Goal: Transaction & Acquisition: Book appointment/travel/reservation

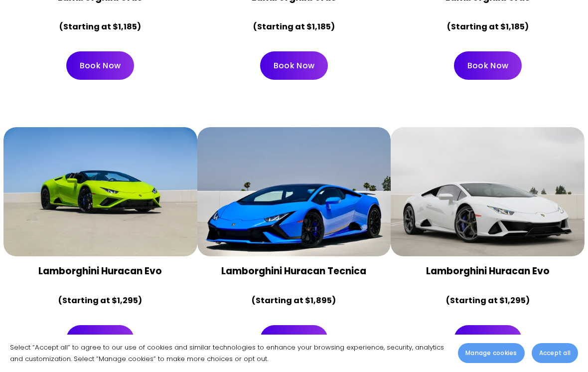
scroll to position [641, 0]
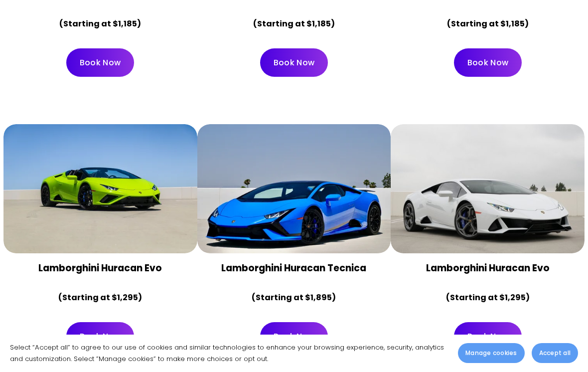
click at [529, 131] on div at bounding box center [488, 188] width 194 height 129
click at [531, 126] on div at bounding box center [488, 188] width 194 height 129
click at [525, 124] on div at bounding box center [488, 188] width 194 height 129
click at [509, 253] on div "Lamborghini Huracan Evo (Starting at $1,295)" at bounding box center [488, 283] width 194 height 60
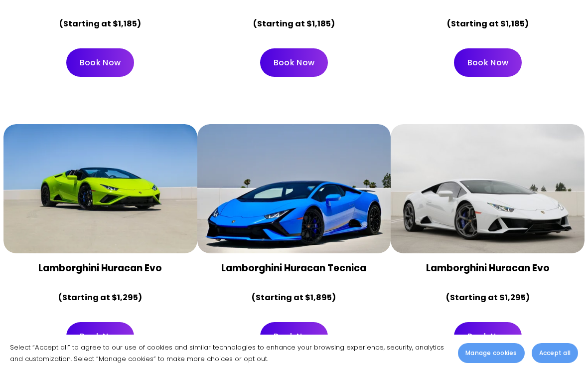
click at [497, 322] on link "Book Now" at bounding box center [488, 336] width 68 height 28
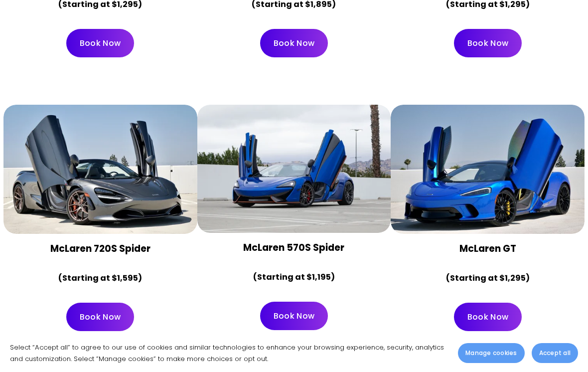
click at [558, 358] on span "Accept all" at bounding box center [555, 353] width 31 height 9
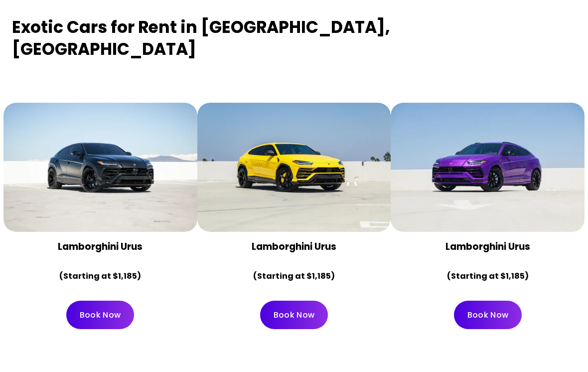
scroll to position [0, 0]
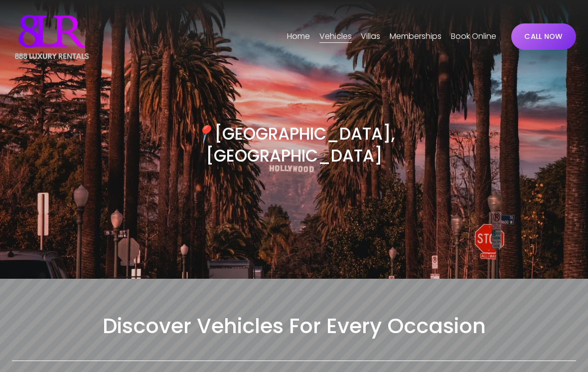
click at [287, 41] on link "Home" at bounding box center [298, 37] width 23 height 16
